Goal: Information Seeking & Learning: Learn about a topic

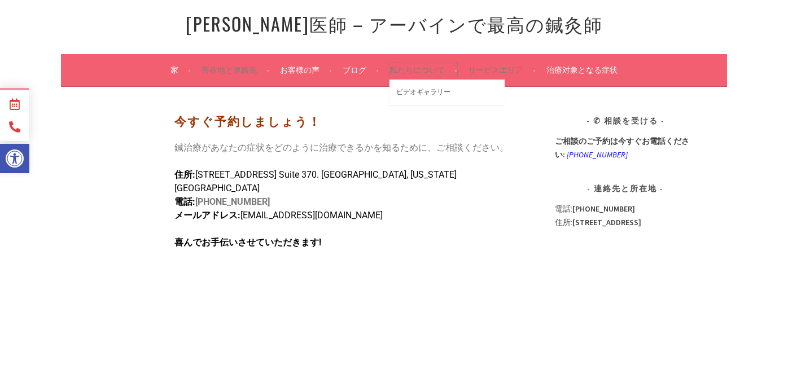
click at [415, 69] on font "私たちについて" at bounding box center [416, 70] width 55 height 10
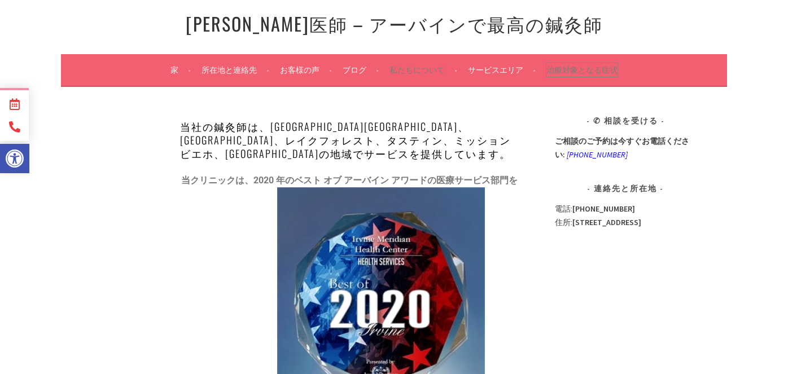
click at [562, 67] on font "治療対象となる症状" at bounding box center [581, 70] width 71 height 10
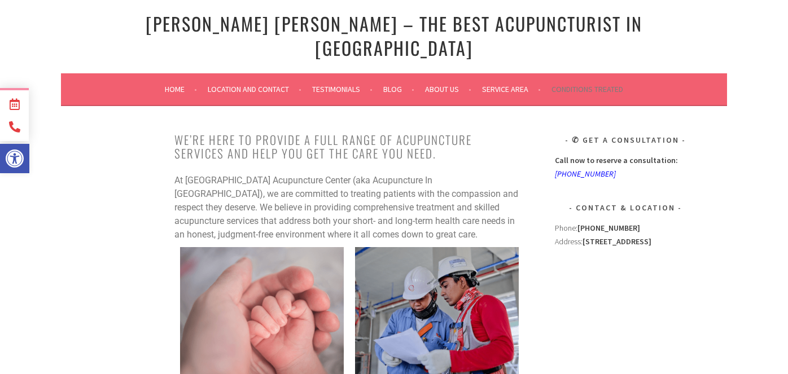
click at [106, 29] on h1 "[PERSON_NAME] [PERSON_NAME] – The Best Acupuncturist In [GEOGRAPHIC_DATA]" at bounding box center [394, 36] width 604 height 48
